Goal: Task Accomplishment & Management: Use online tool/utility

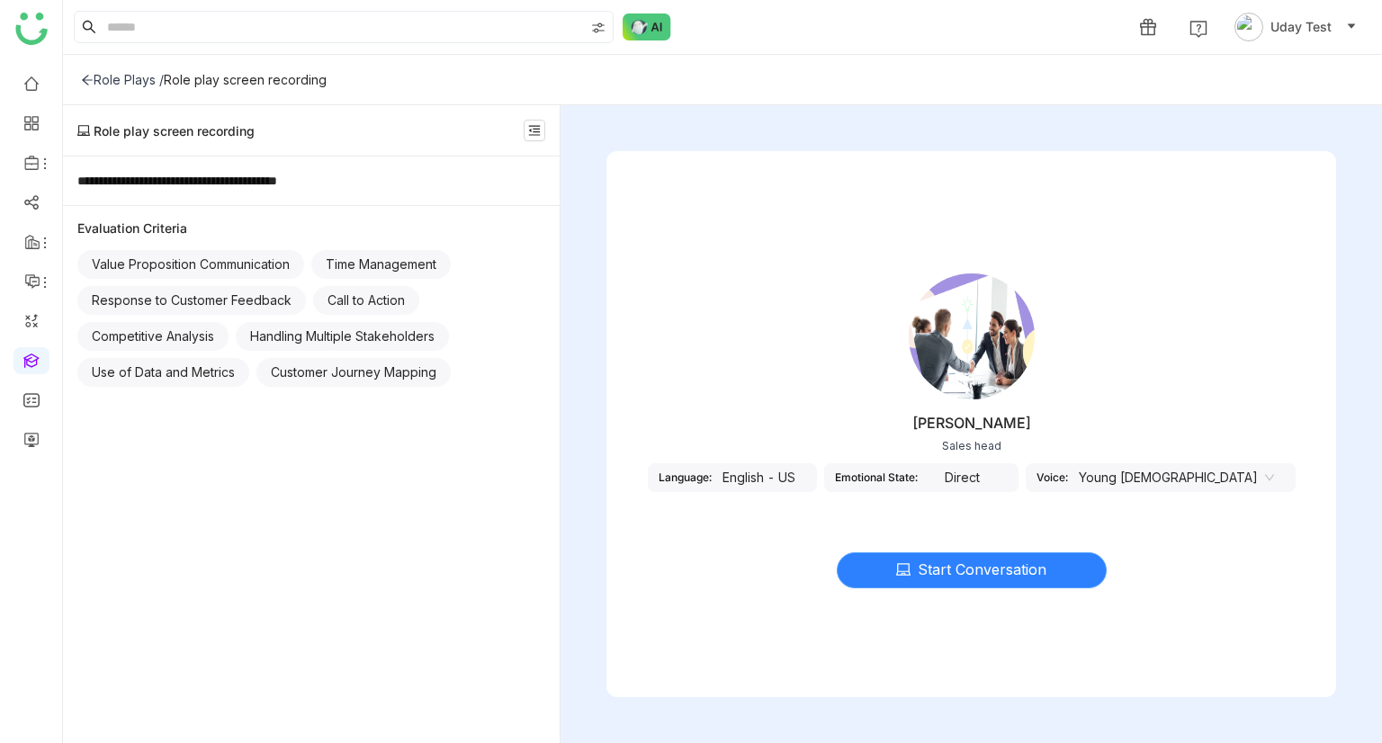
click at [903, 569] on icon at bounding box center [903, 569] width 14 height 14
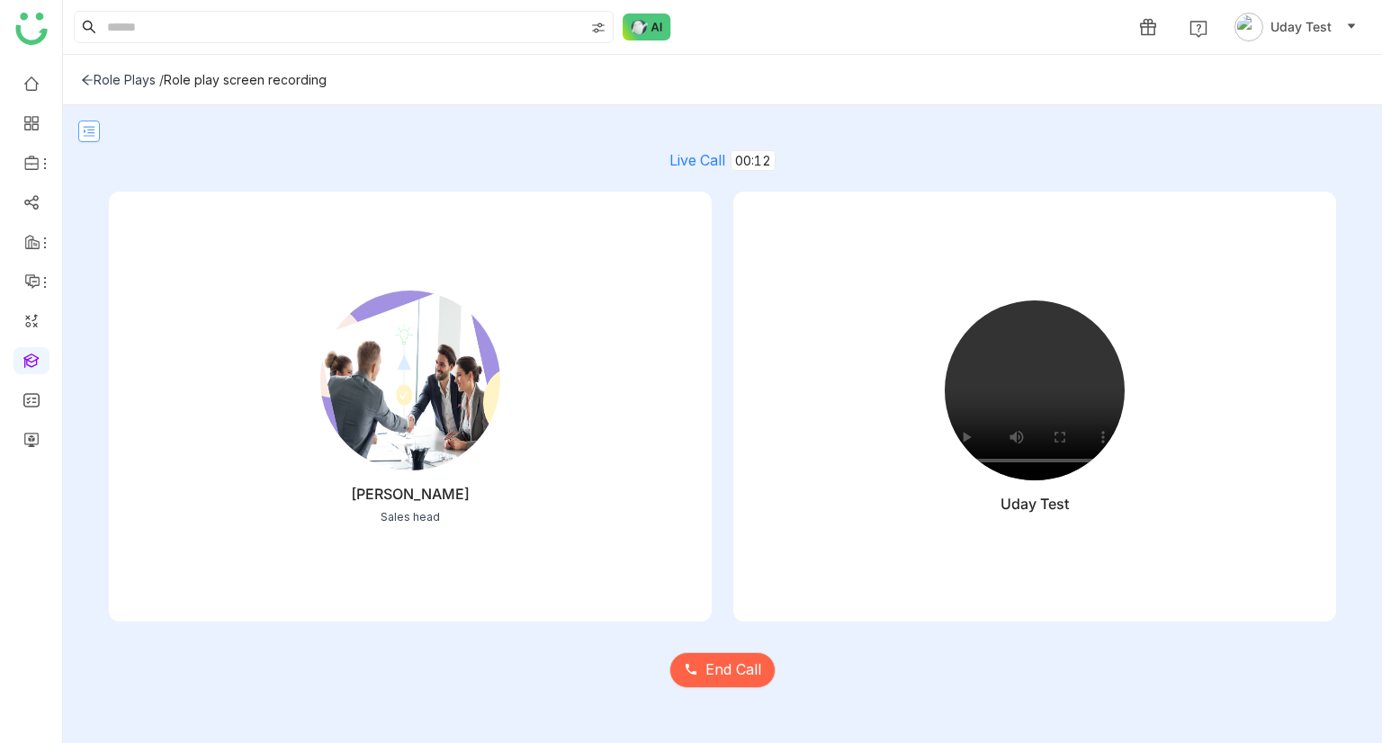
click at [81, 130] on nz-icon at bounding box center [89, 131] width 20 height 13
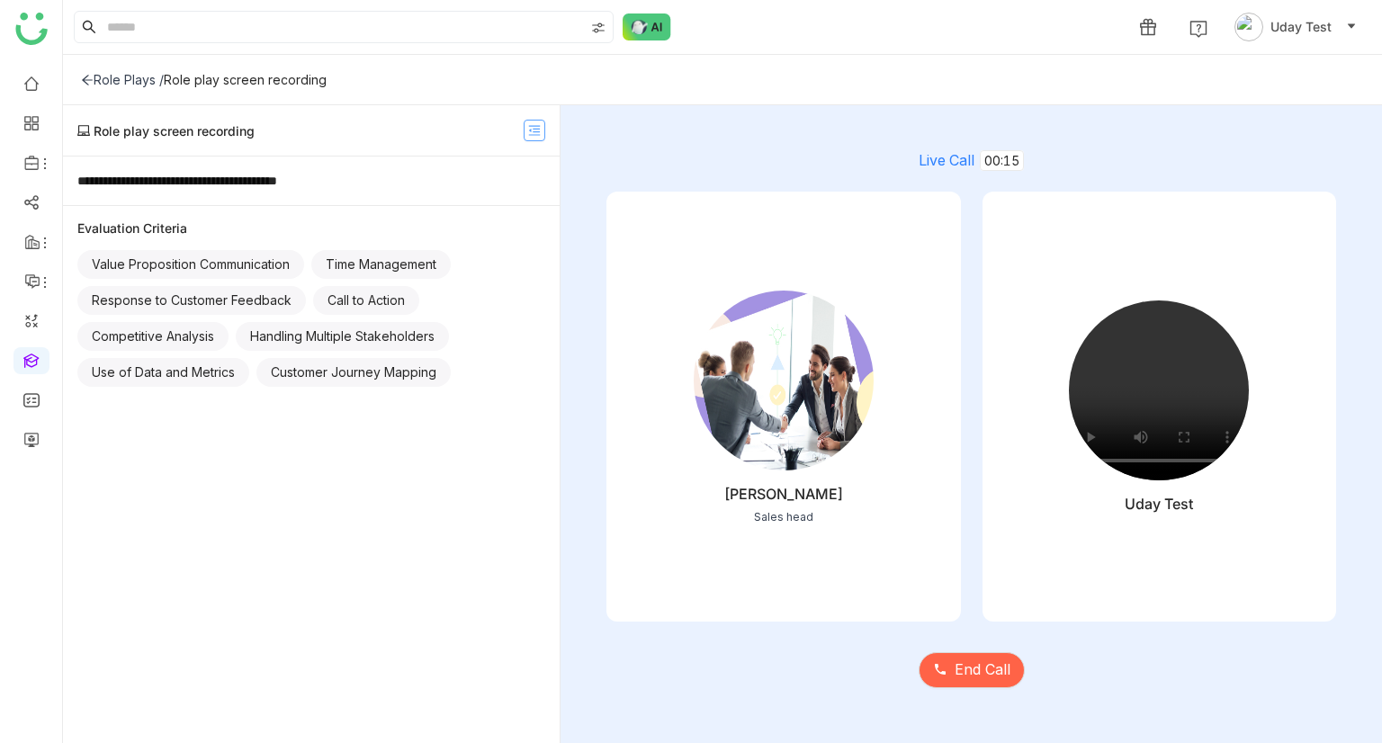
click at [526, 130] on nz-icon at bounding box center [535, 130] width 20 height 13
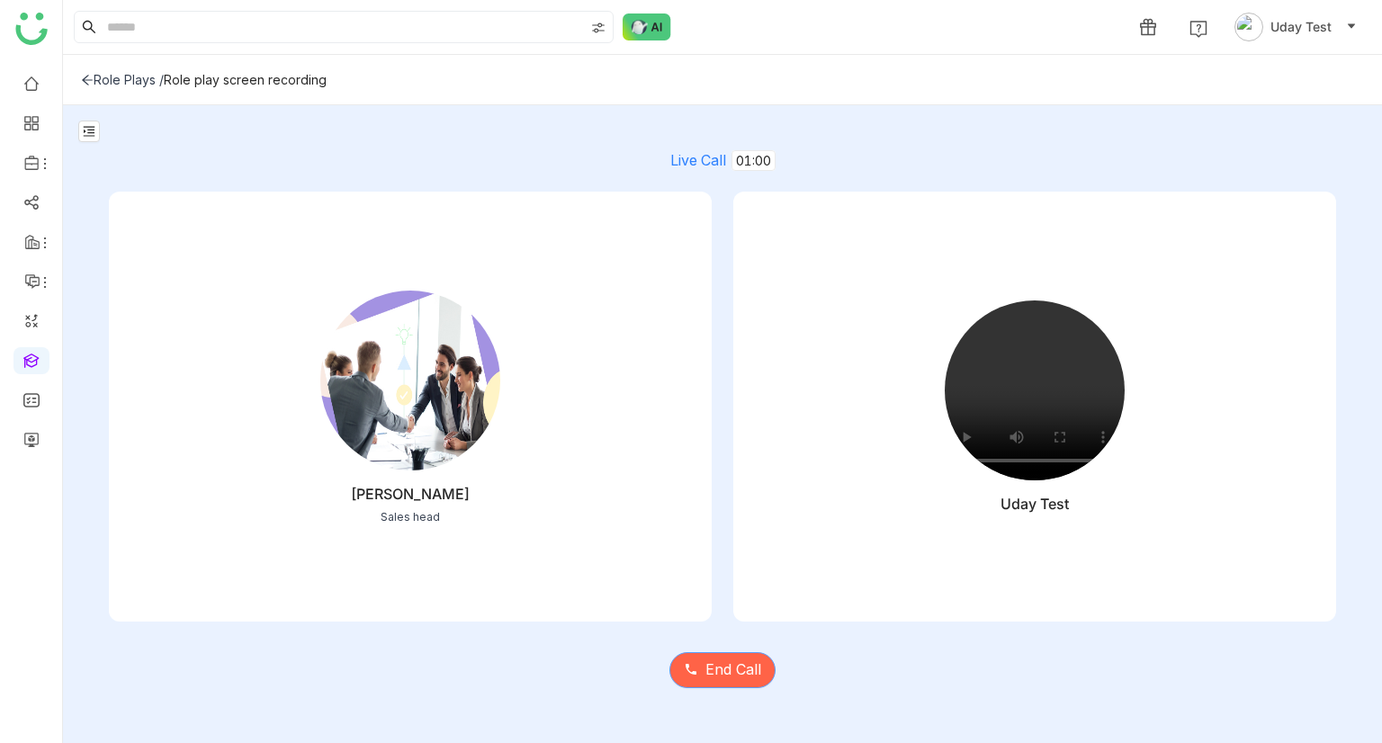
click at [705, 667] on span "End Call" at bounding box center [733, 670] width 56 height 22
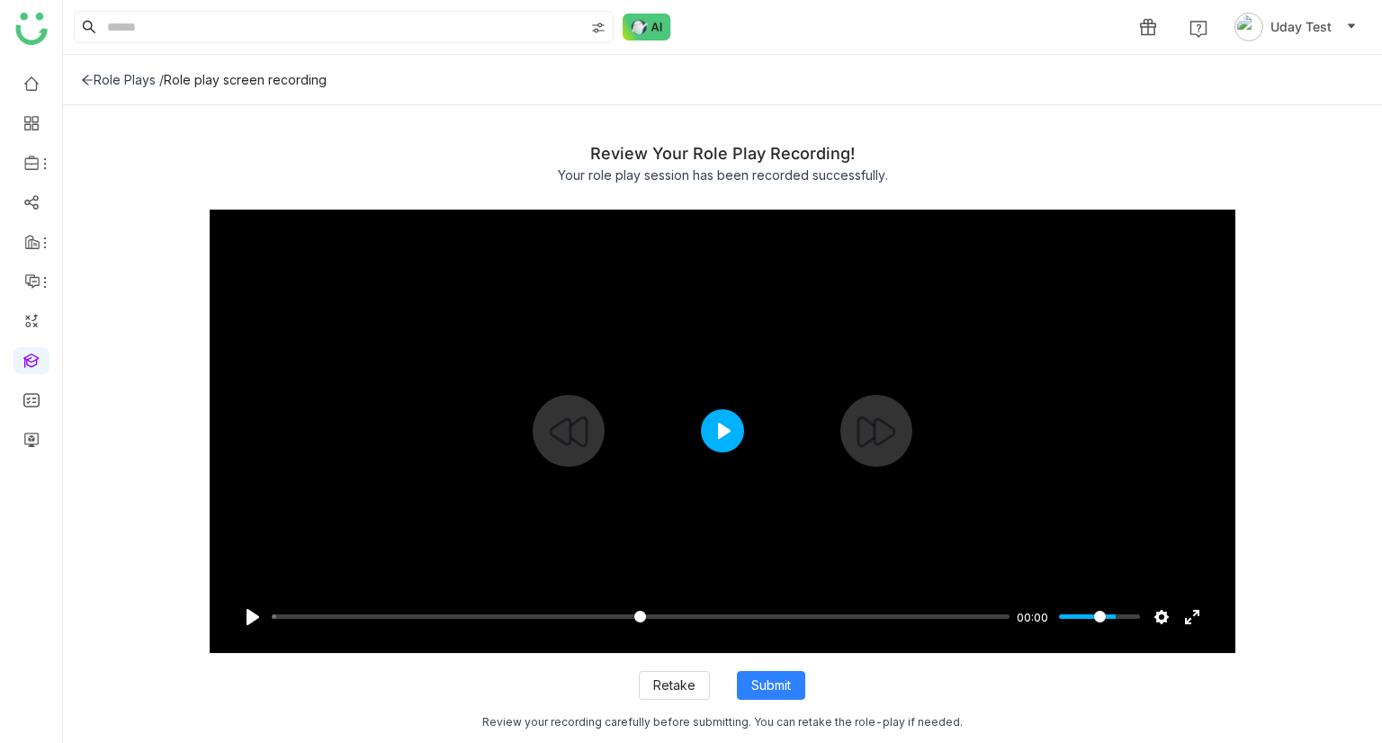
click at [740, 425] on button "Play" at bounding box center [722, 430] width 43 height 43
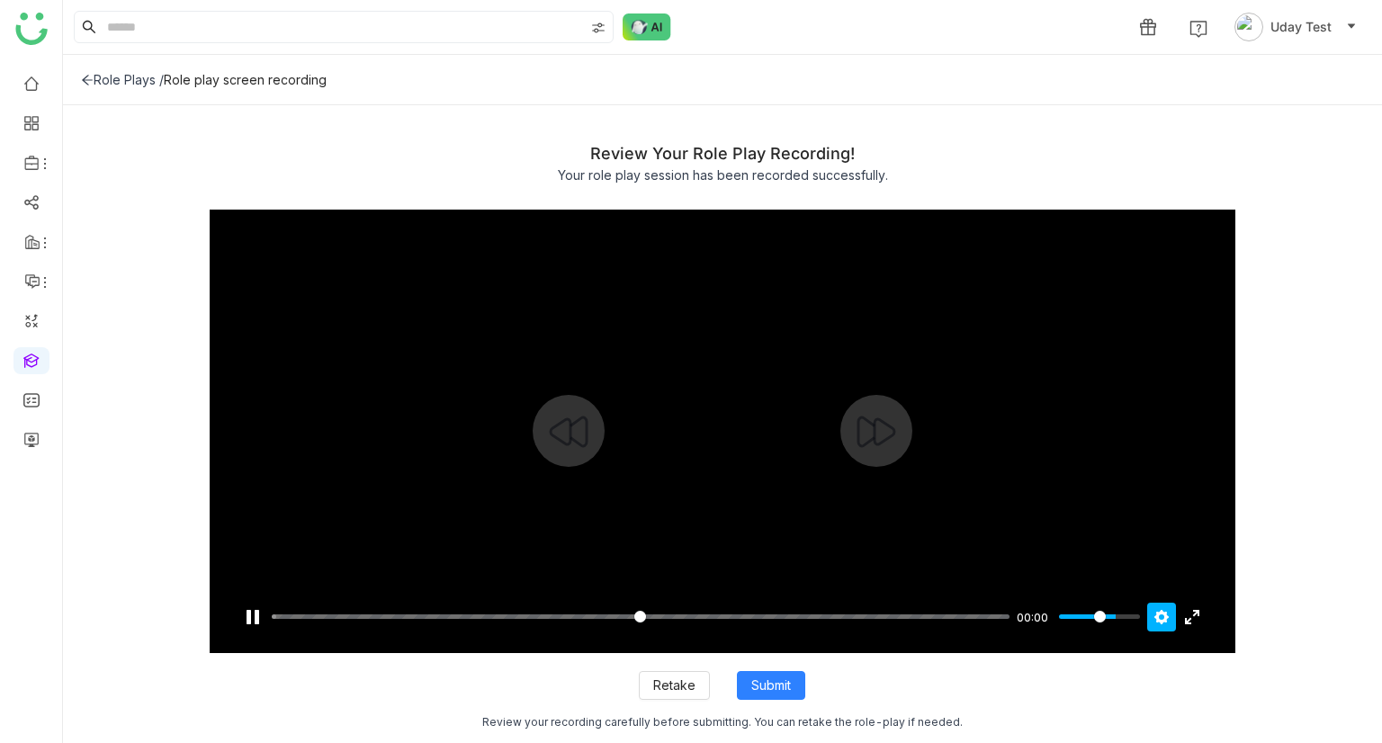
click at [1158, 627] on button "Settings" at bounding box center [1161, 617] width 29 height 29
click at [292, 613] on input "Seek" at bounding box center [641, 616] width 739 height 17
click at [304, 613] on input "Seek" at bounding box center [641, 616] width 739 height 17
click at [306, 613] on input "Seek" at bounding box center [641, 616] width 739 height 17
type input "*"
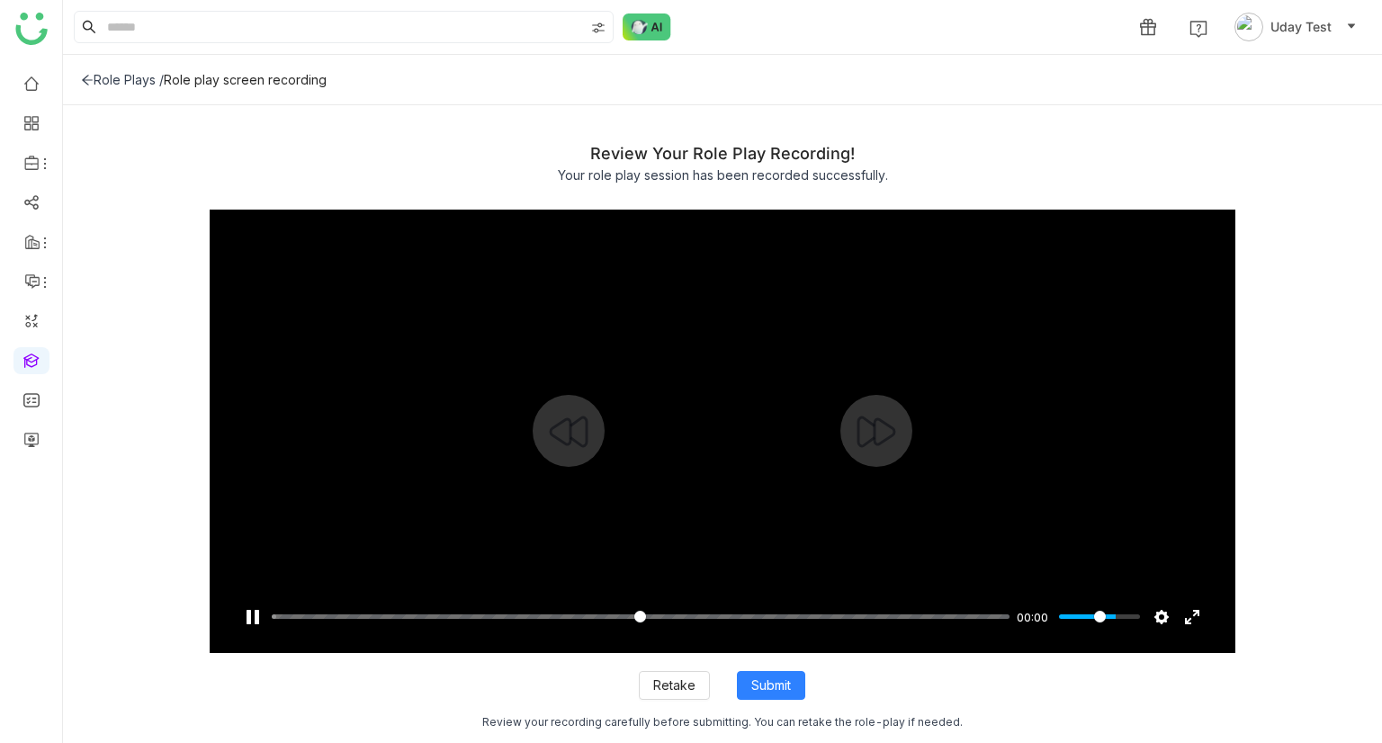
click at [306, 613] on input "Seek" at bounding box center [641, 616] width 739 height 17
click at [684, 691] on span "Retake" at bounding box center [674, 686] width 42 height 20
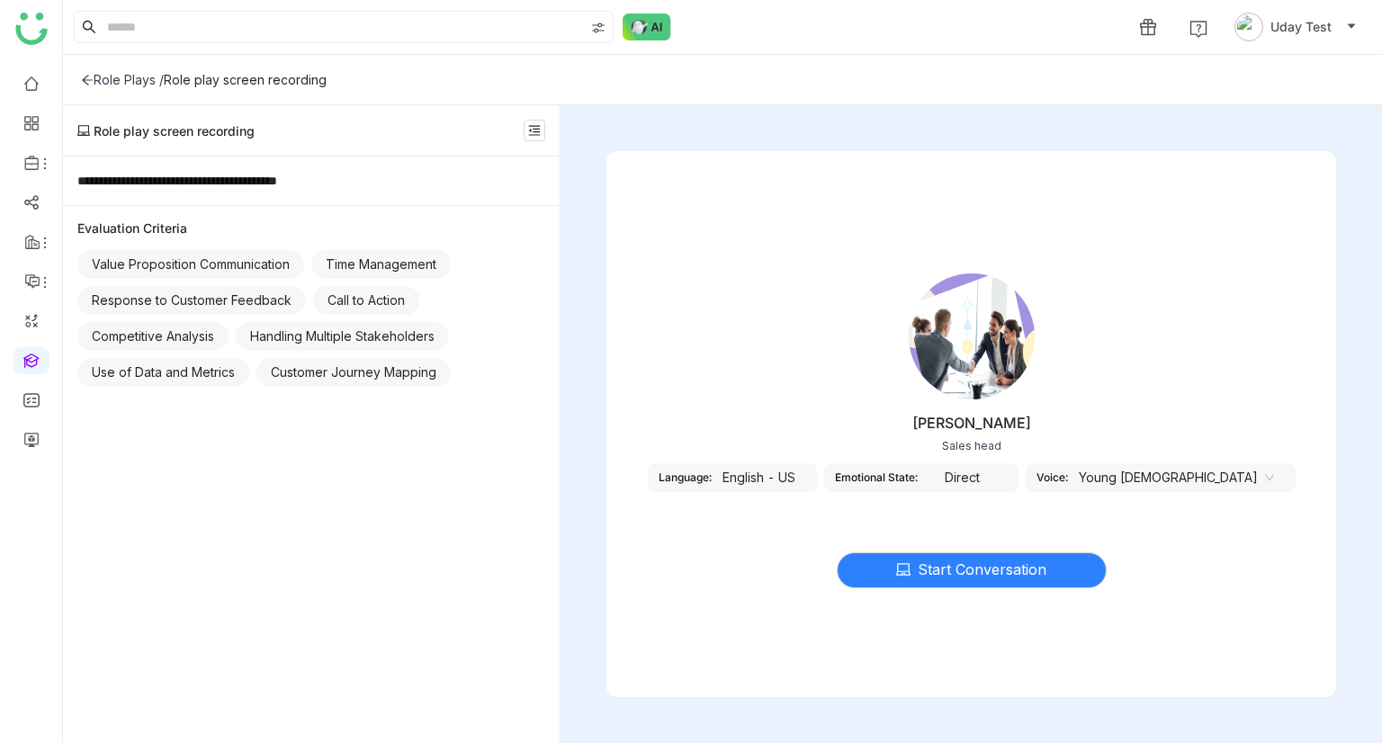
click at [1153, 472] on nz-select-item "Young [DEMOGRAPHIC_DATA]" at bounding box center [1176, 477] width 195 height 27
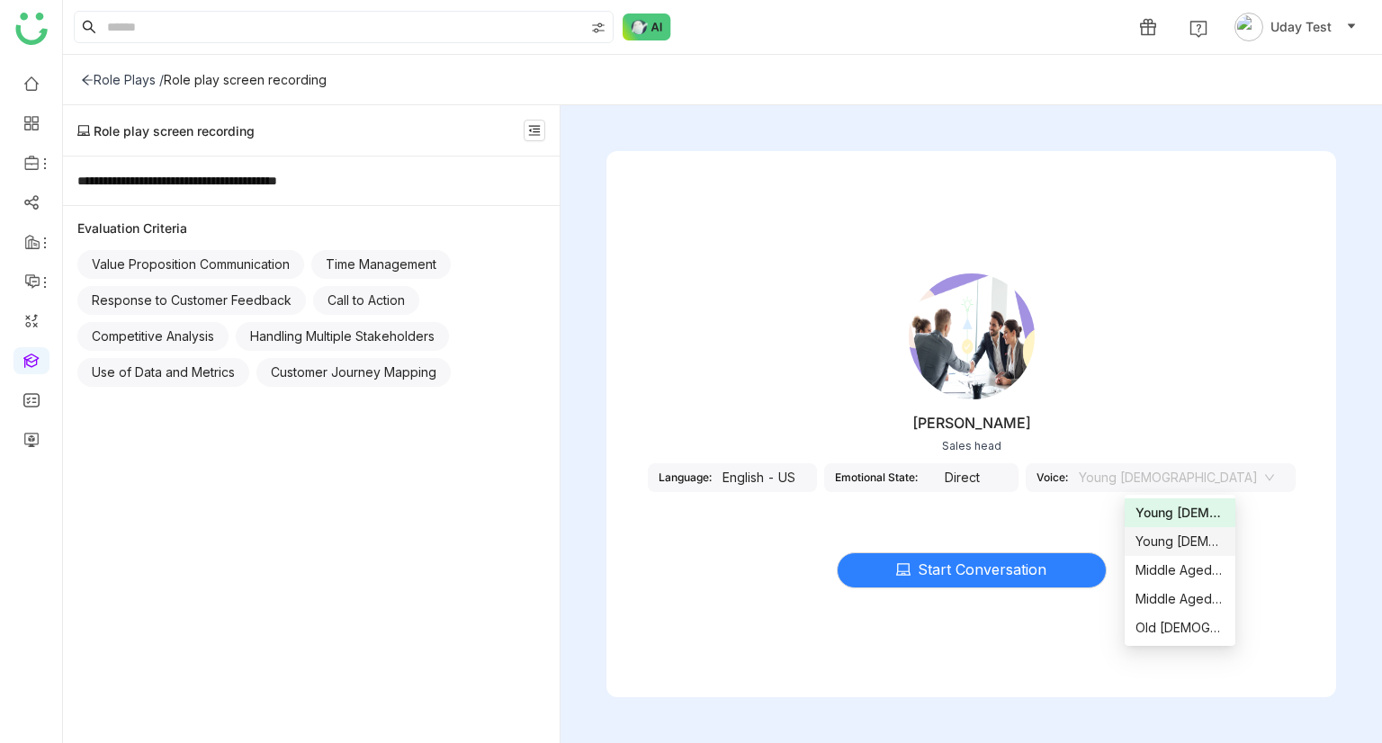
click at [1161, 542] on div "Young Female" at bounding box center [1179, 542] width 89 height 20
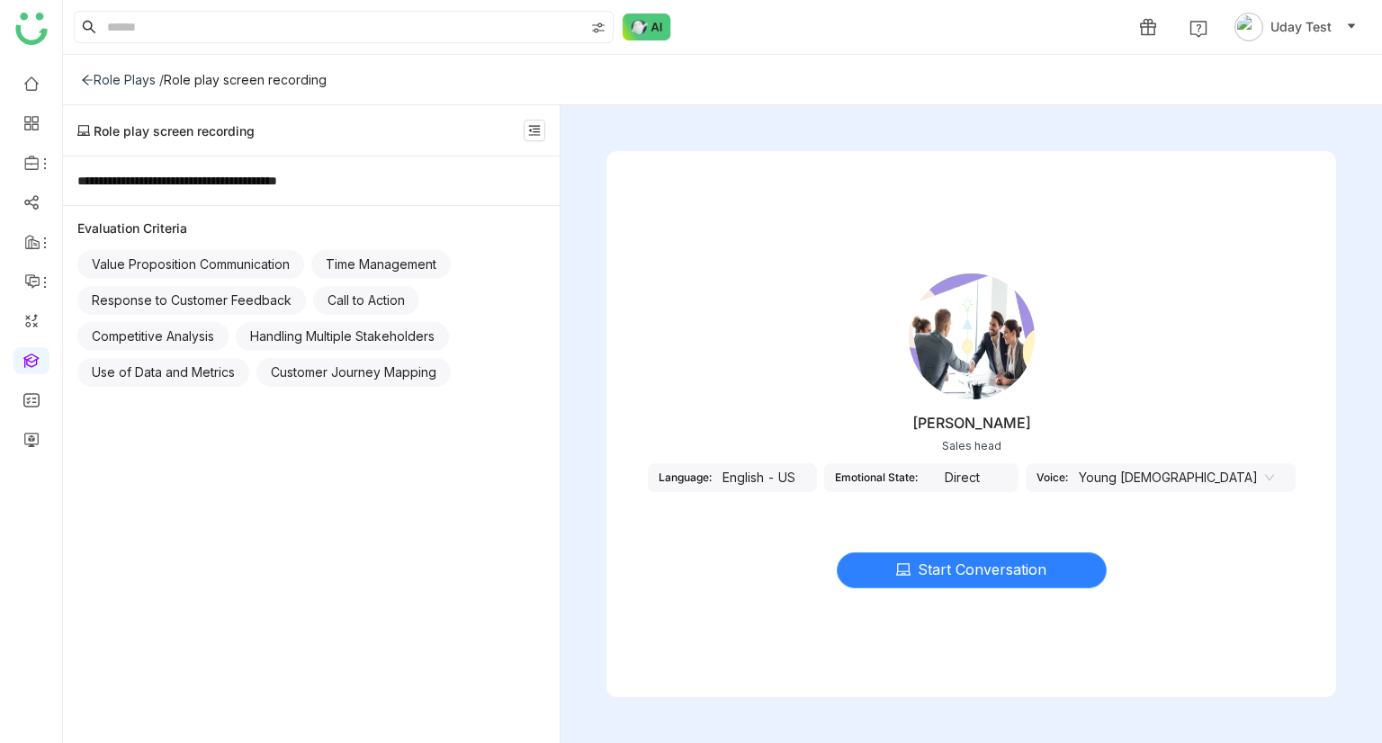
click at [949, 569] on span "Start Conversation" at bounding box center [982, 570] width 129 height 22
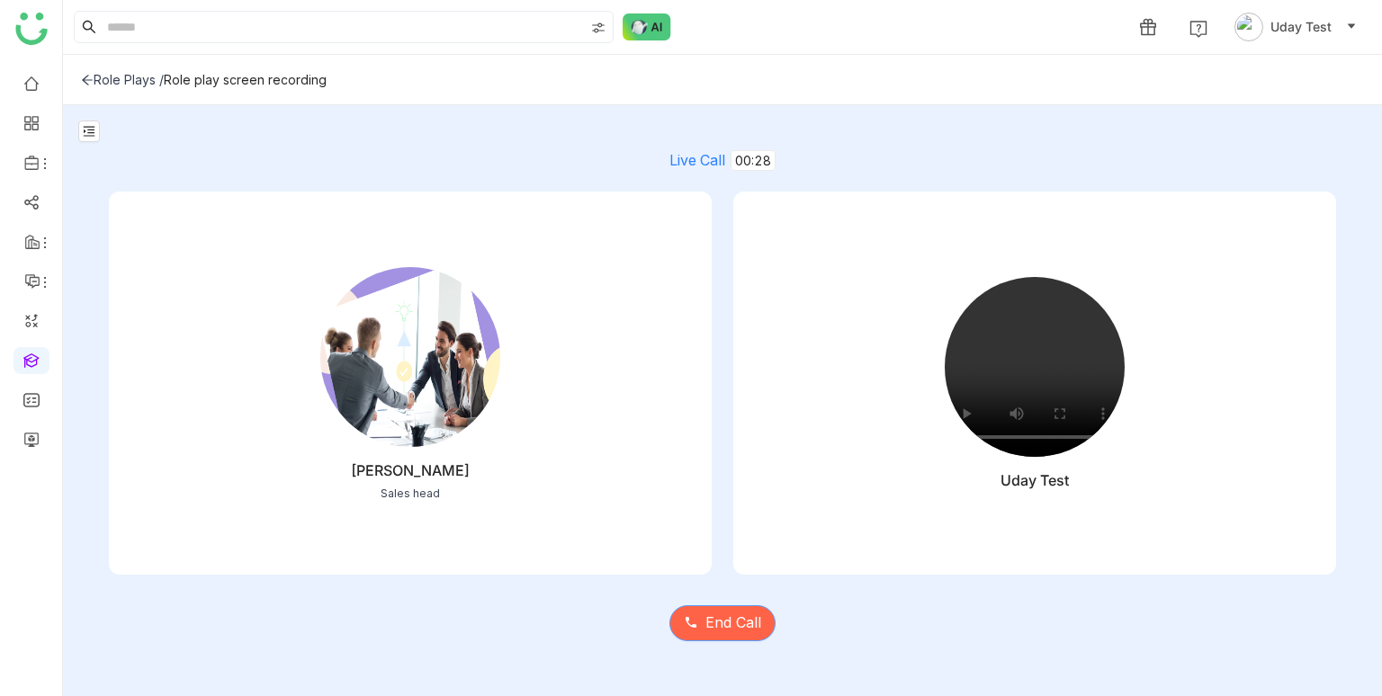
click at [749, 616] on span "End Call" at bounding box center [733, 623] width 56 height 22
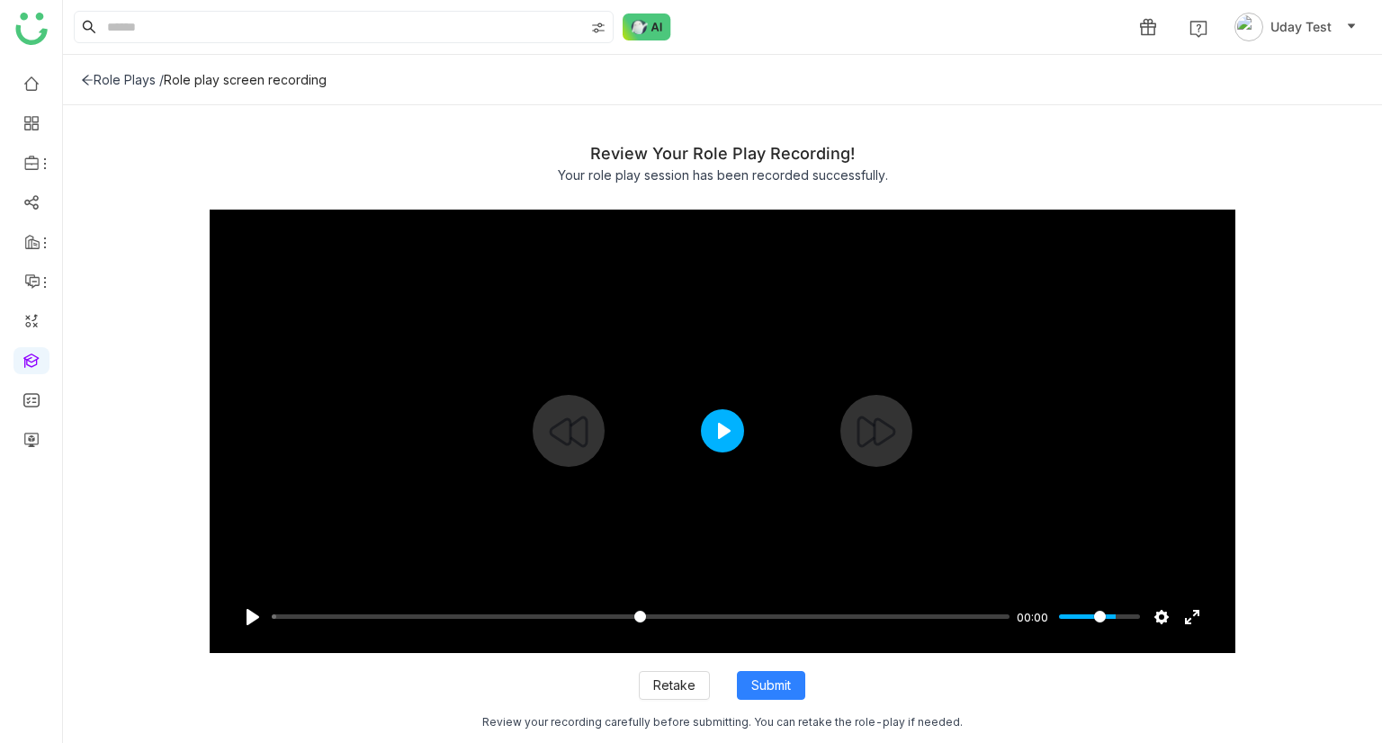
click at [733, 417] on button "Play" at bounding box center [722, 430] width 43 height 43
click at [406, 616] on input "Seek" at bounding box center [641, 616] width 739 height 17
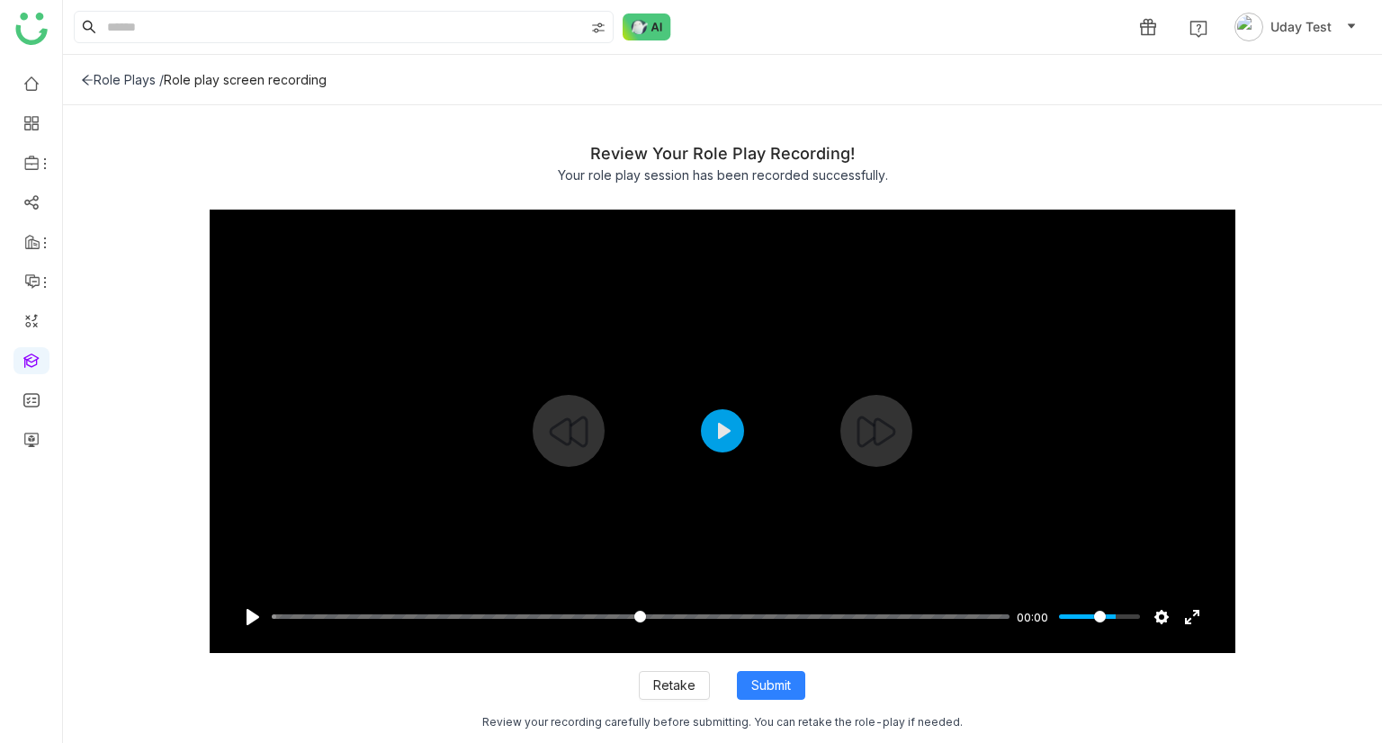
click at [406, 616] on input "Seek" at bounding box center [641, 616] width 739 height 17
drag, startPoint x: 406, startPoint y: 616, endPoint x: 503, endPoint y: 633, distance: 98.5
click at [407, 616] on input "Seek" at bounding box center [641, 616] width 739 height 17
type input "*"
click at [824, 618] on input "Seek" at bounding box center [641, 616] width 739 height 17
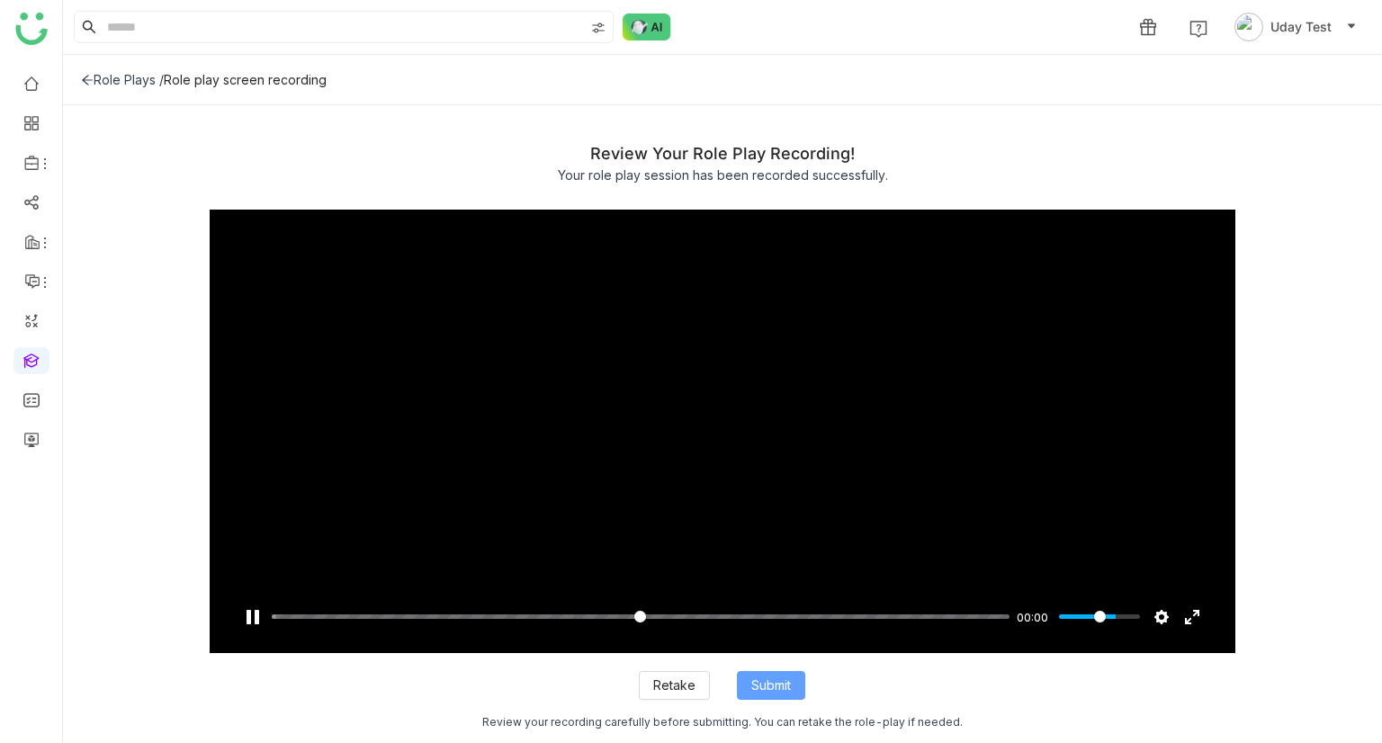
click at [780, 691] on span "Submit" at bounding box center [771, 686] width 40 height 20
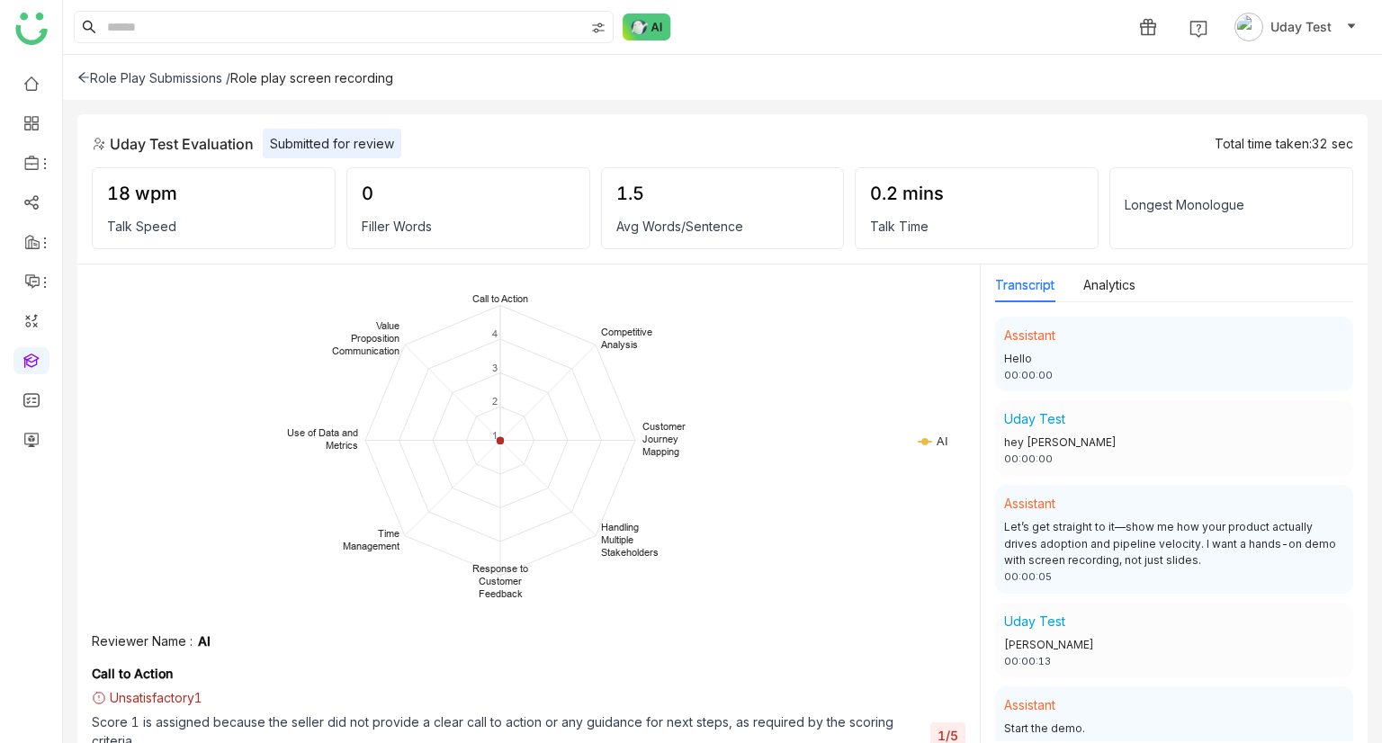
scroll to position [122, 0]
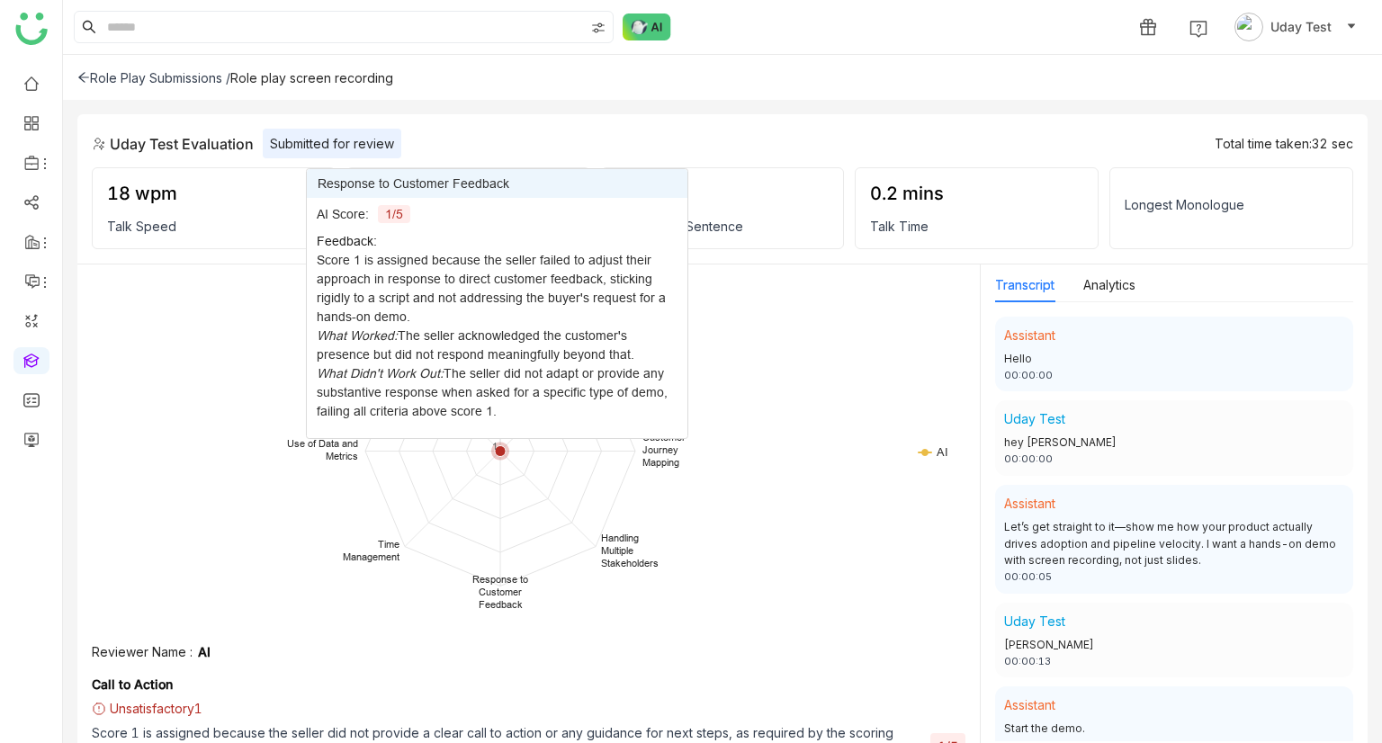
click at [497, 453] on icon at bounding box center [500, 451] width 11 height 11
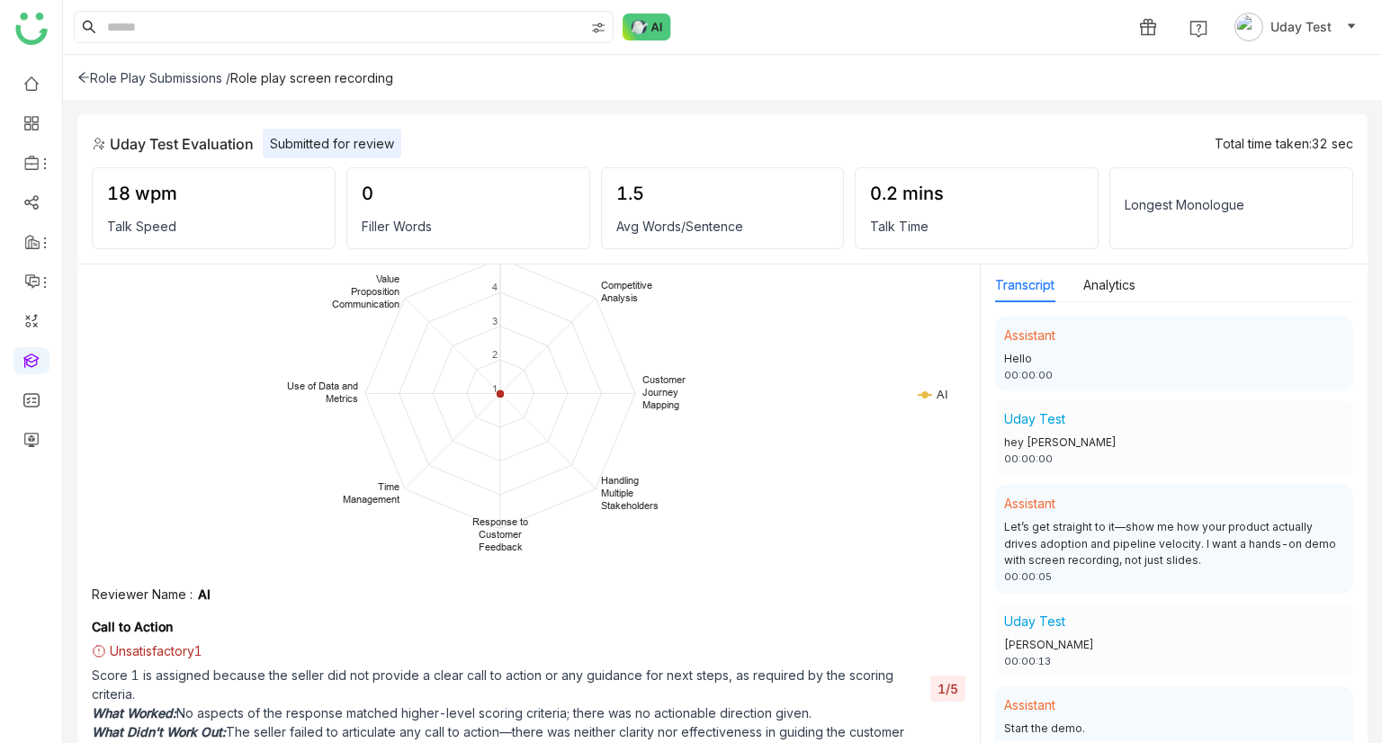
scroll to position [0, 0]
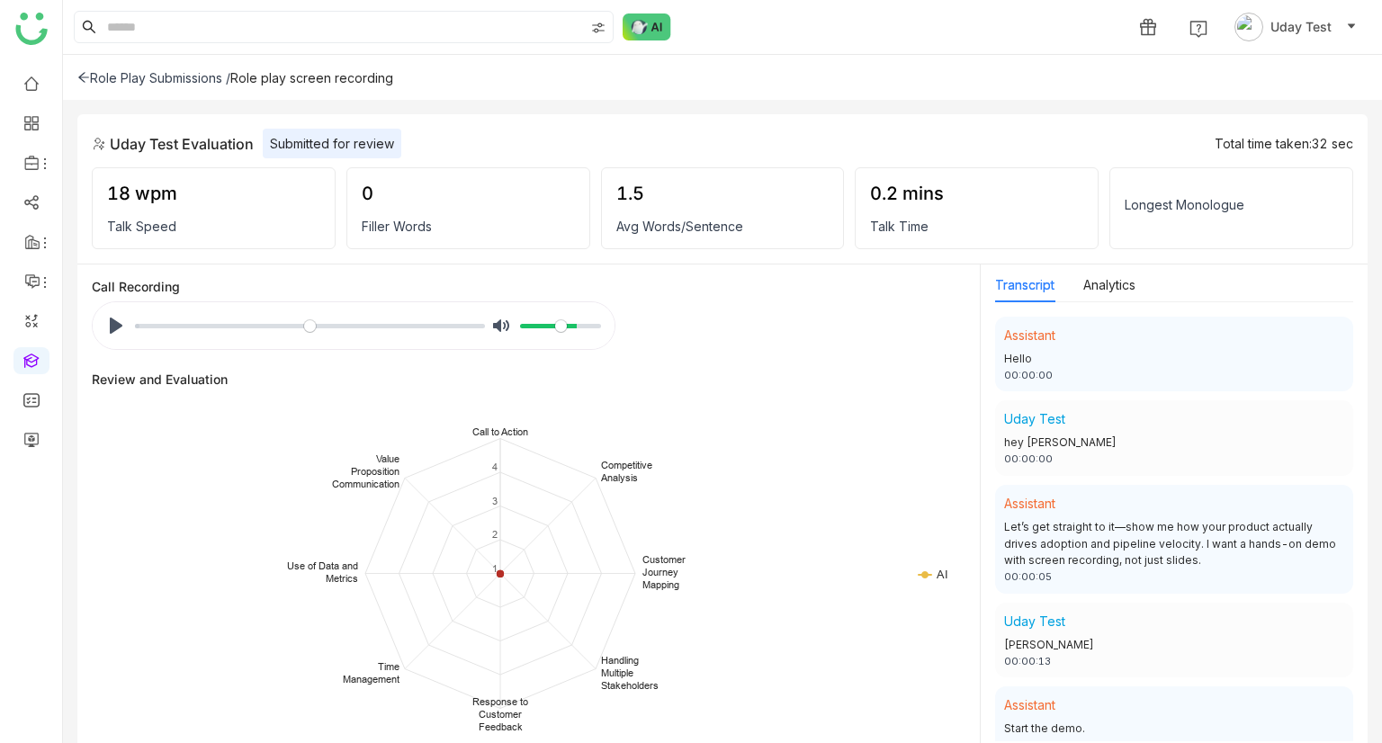
click at [80, 76] on icon at bounding box center [83, 78] width 11 height 10
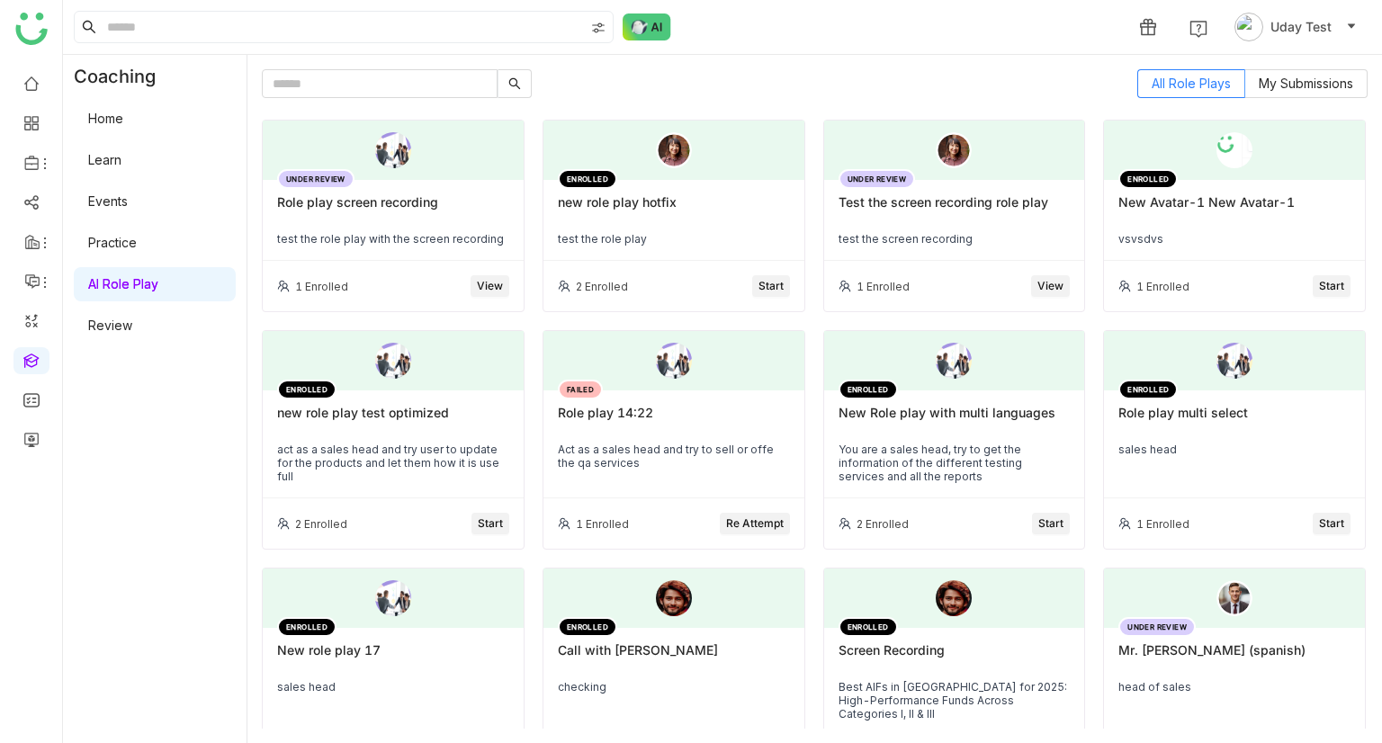
click at [335, 235] on div "test the role play with the screen recording" at bounding box center [393, 238] width 232 height 13
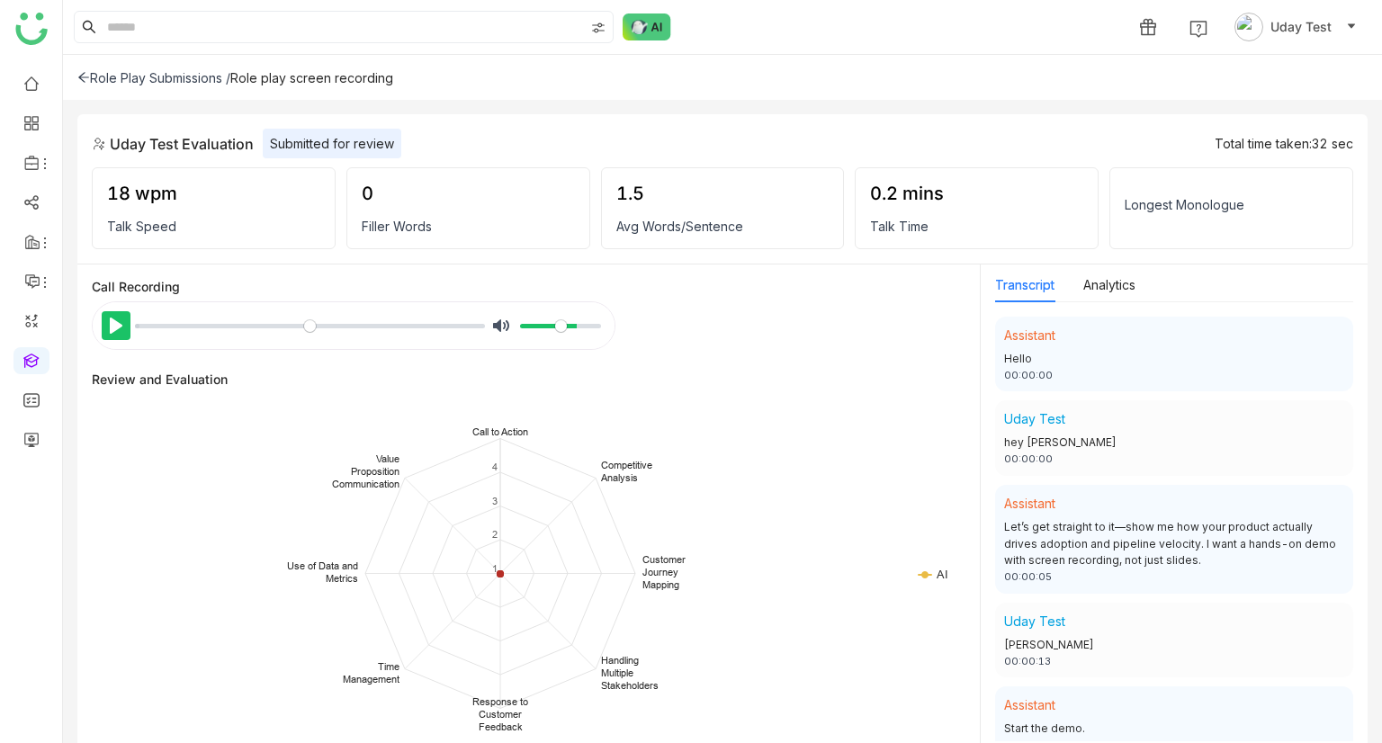
click at [109, 329] on button "Pause Play" at bounding box center [116, 325] width 29 height 29
click at [107, 321] on button "Pause Play" at bounding box center [116, 325] width 29 height 29
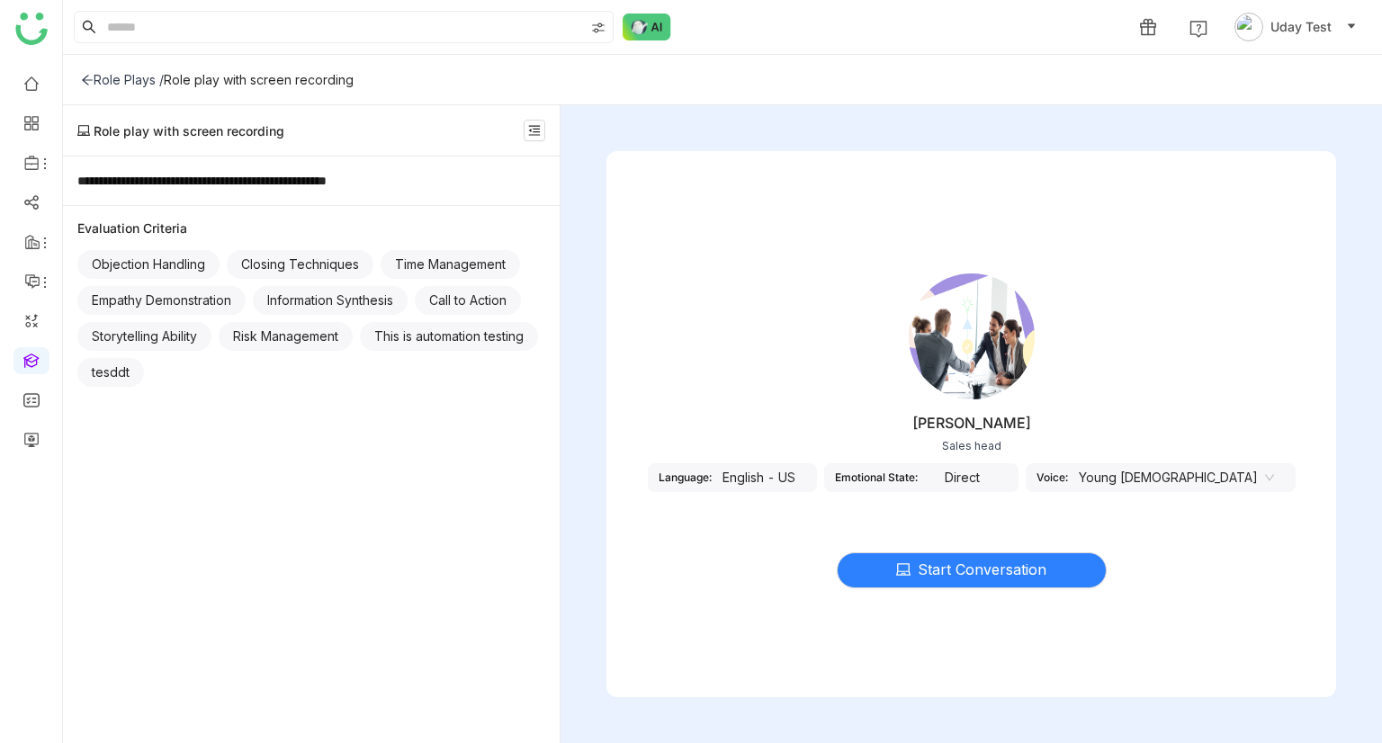
click at [1162, 471] on nz-select-item "Young [DEMOGRAPHIC_DATA]" at bounding box center [1176, 477] width 195 height 27
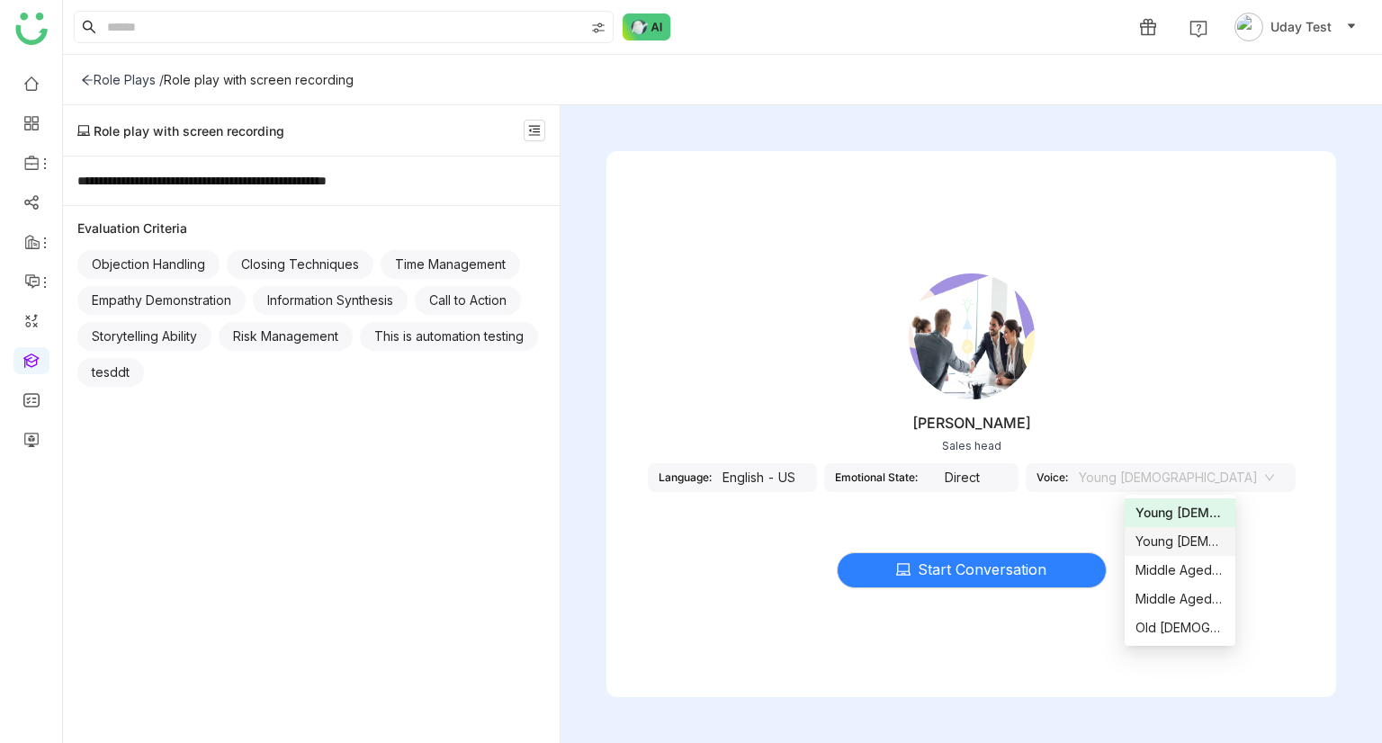
click at [1183, 543] on div "Young [DEMOGRAPHIC_DATA]" at bounding box center [1179, 542] width 89 height 20
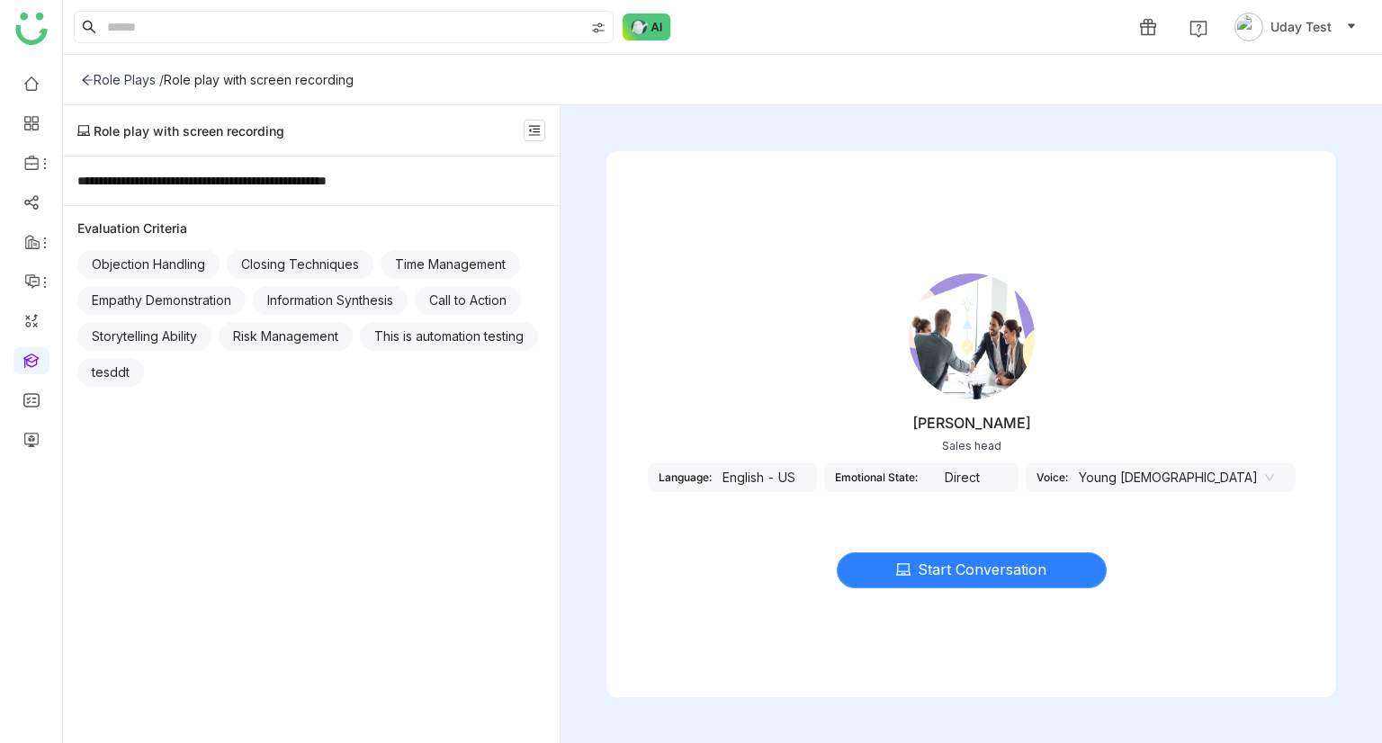
click at [1010, 570] on span "Start Conversation" at bounding box center [982, 570] width 129 height 22
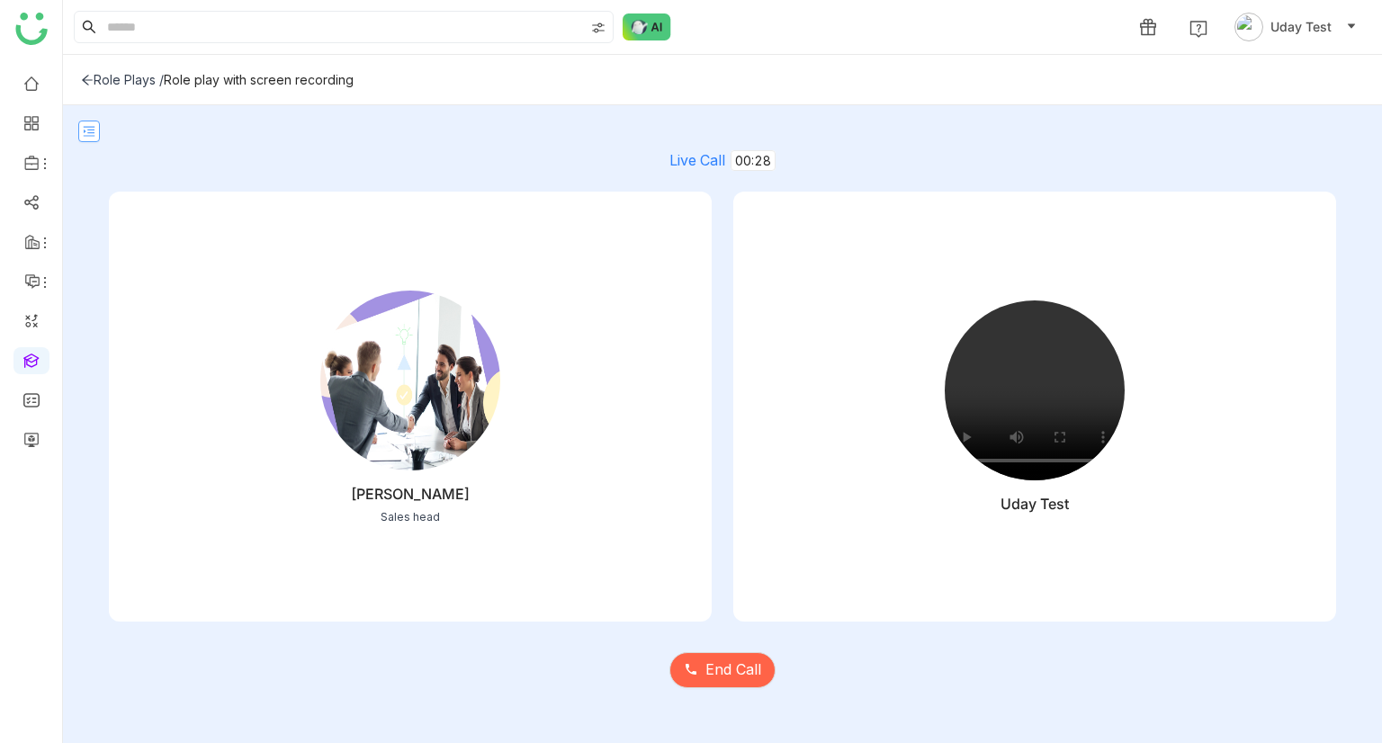
click at [87, 136] on icon at bounding box center [89, 131] width 13 height 13
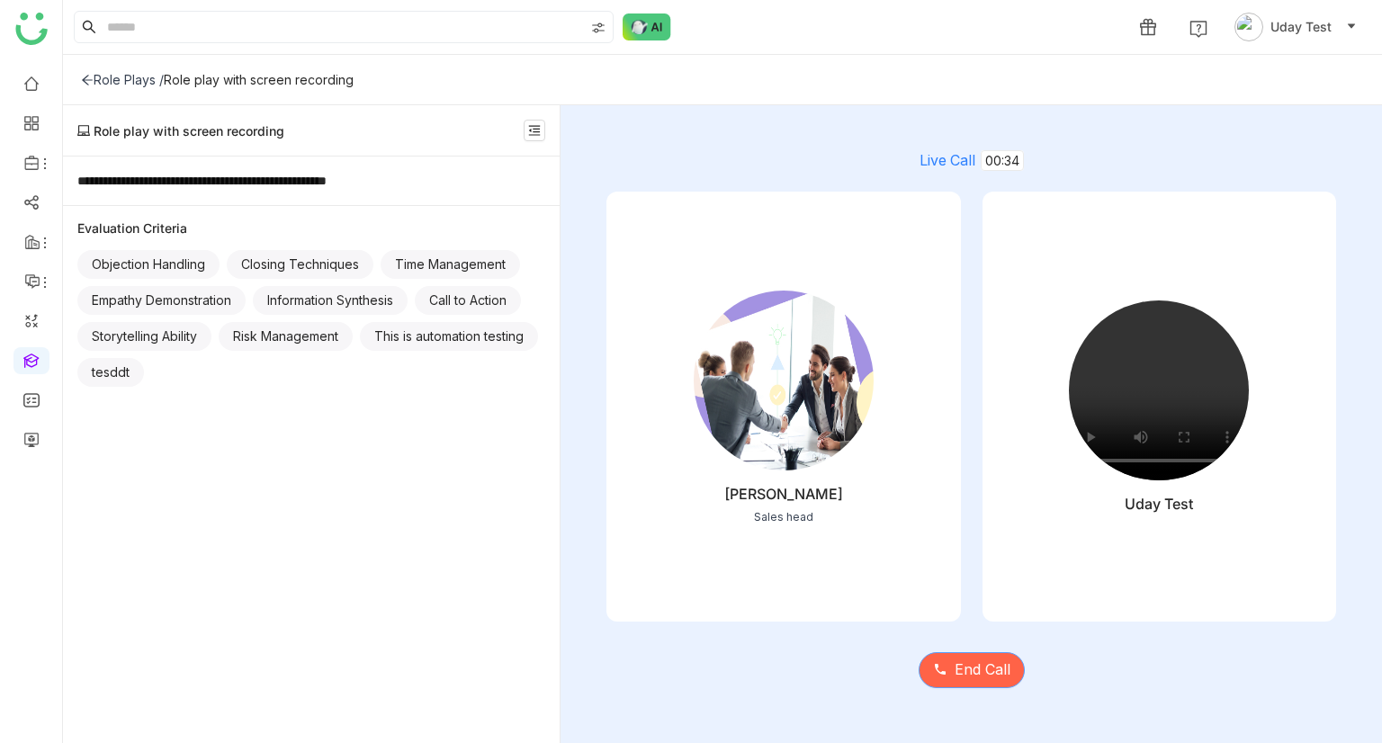
click at [983, 668] on span "End Call" at bounding box center [983, 670] width 56 height 22
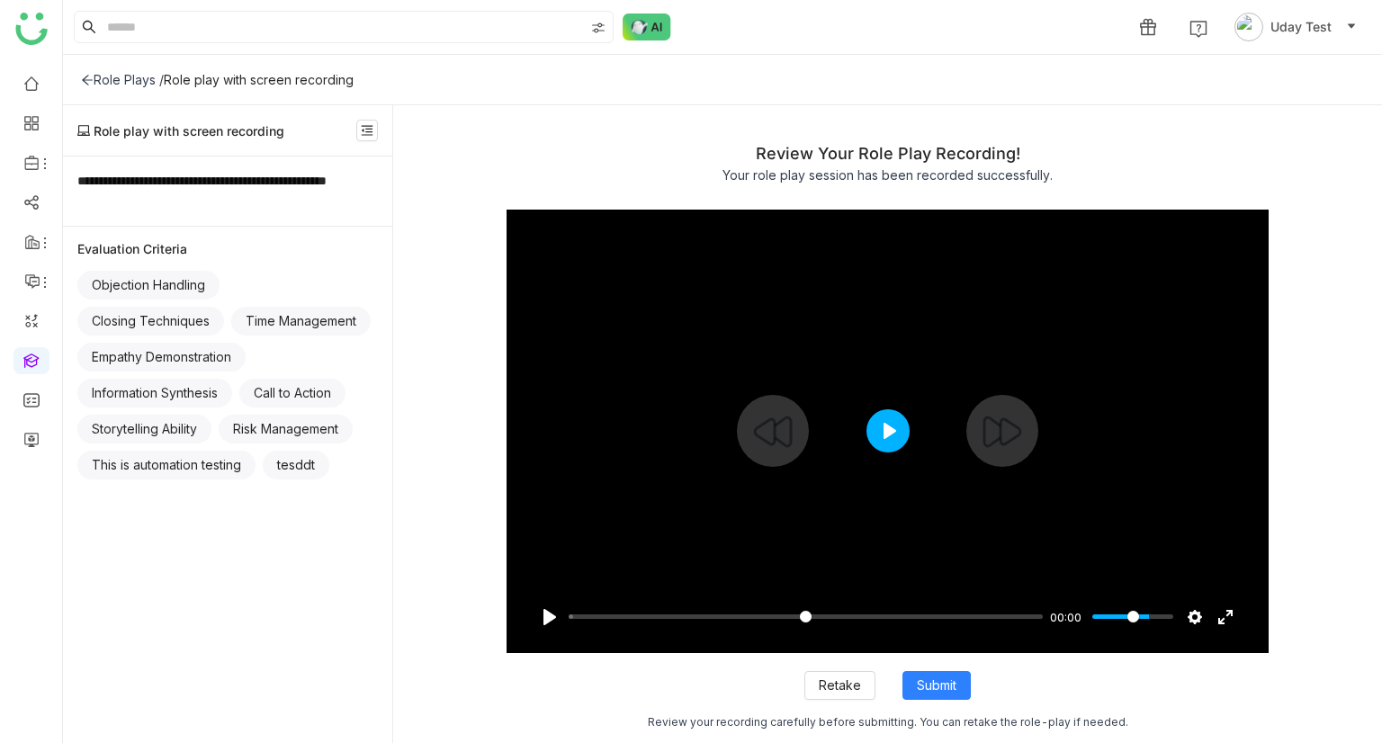
click at [878, 433] on button "Play" at bounding box center [887, 430] width 43 height 43
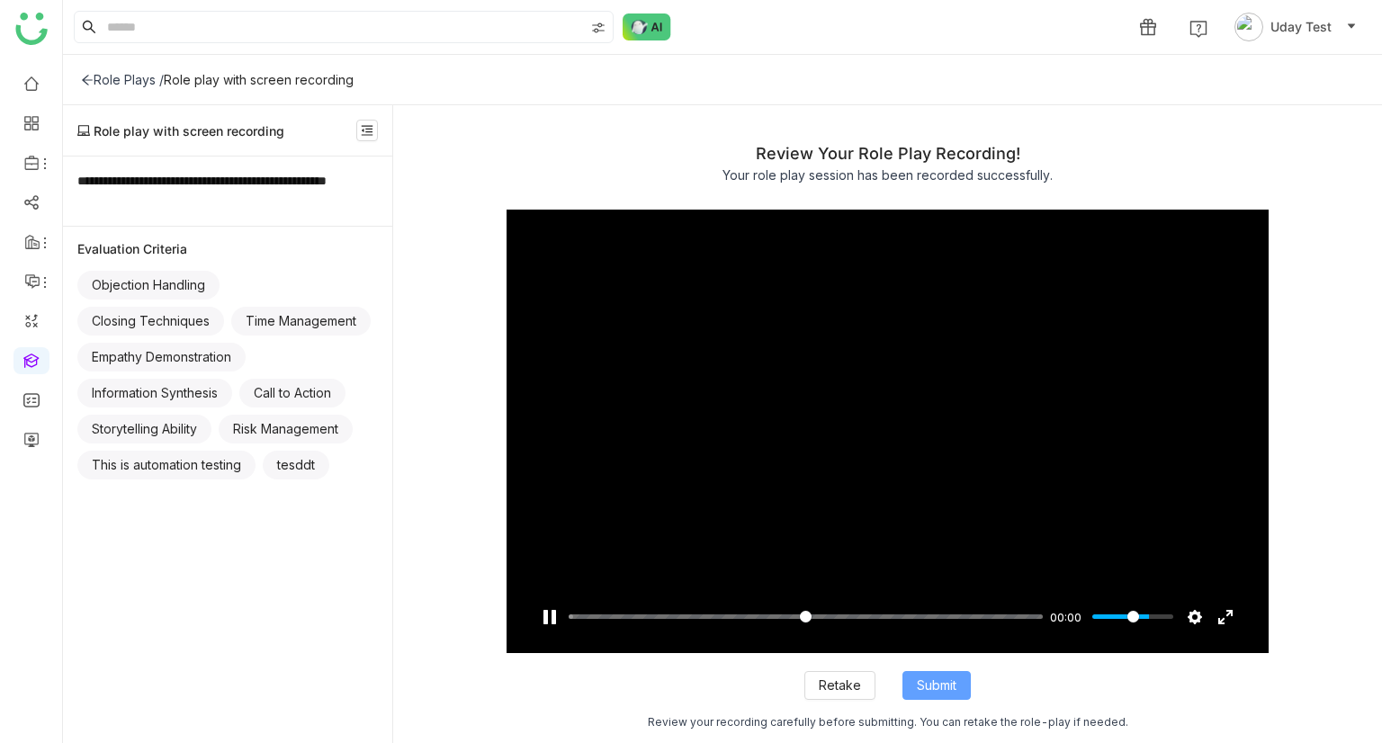
click at [943, 698] on button "Submit" at bounding box center [936, 685] width 68 height 29
